Goal: Task Accomplishment & Management: Use online tool/utility

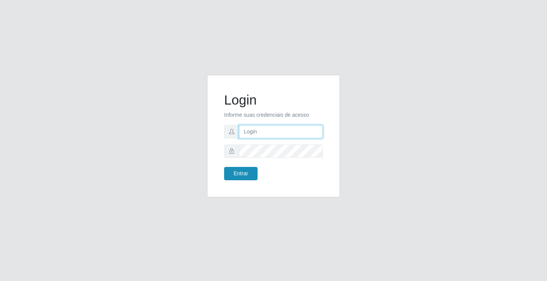
type input "[EMAIL_ADDRESS][DOMAIN_NAME]"
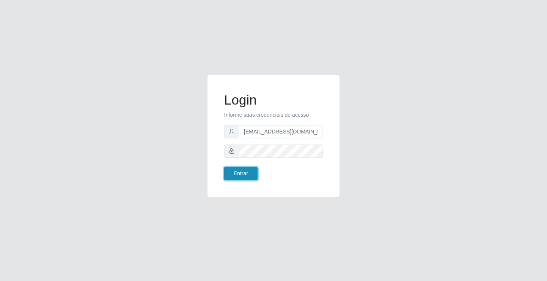
click at [236, 173] on button "Entrar" at bounding box center [240, 173] width 33 height 13
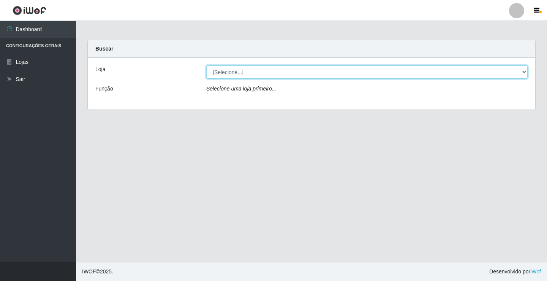
click at [277, 65] on select "[Selecione...] Rede Potiguar 4 - Extremoz" at bounding box center [367, 71] width 322 height 13
select select "78"
click at [206, 65] on select "[Selecione...] Rede Potiguar 4 - Extremoz" at bounding box center [367, 71] width 322 height 13
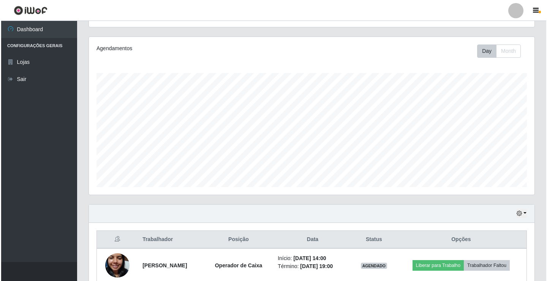
scroll to position [122, 0]
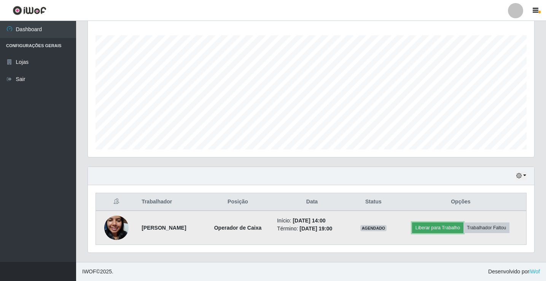
click at [446, 225] on button "Liberar para Trabalho" at bounding box center [437, 227] width 51 height 11
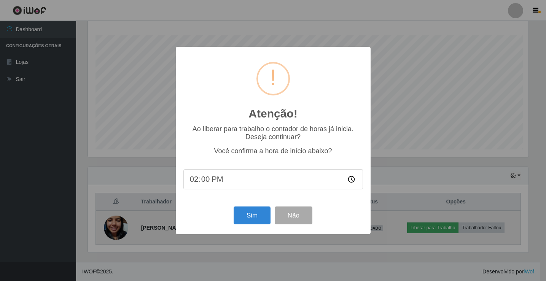
scroll to position [158, 442]
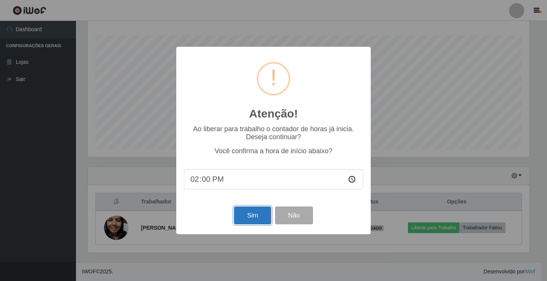
click at [239, 216] on button "Sim" at bounding box center [252, 215] width 37 height 18
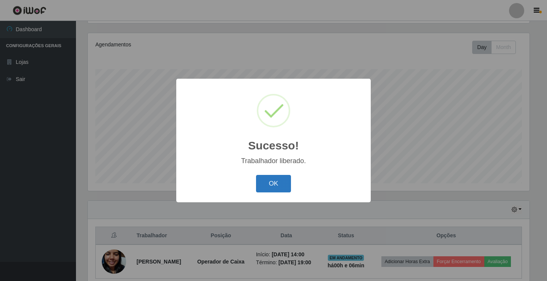
click at [270, 183] on button "OK" at bounding box center [273, 184] width 35 height 18
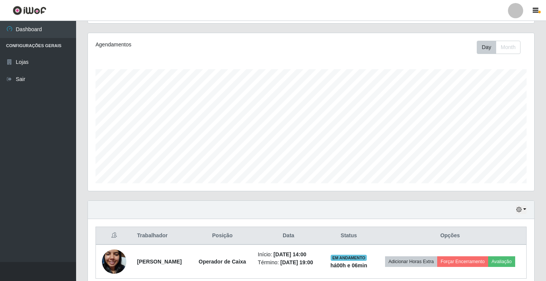
scroll to position [158, 446]
